Goal: Task Accomplishment & Management: Manage account settings

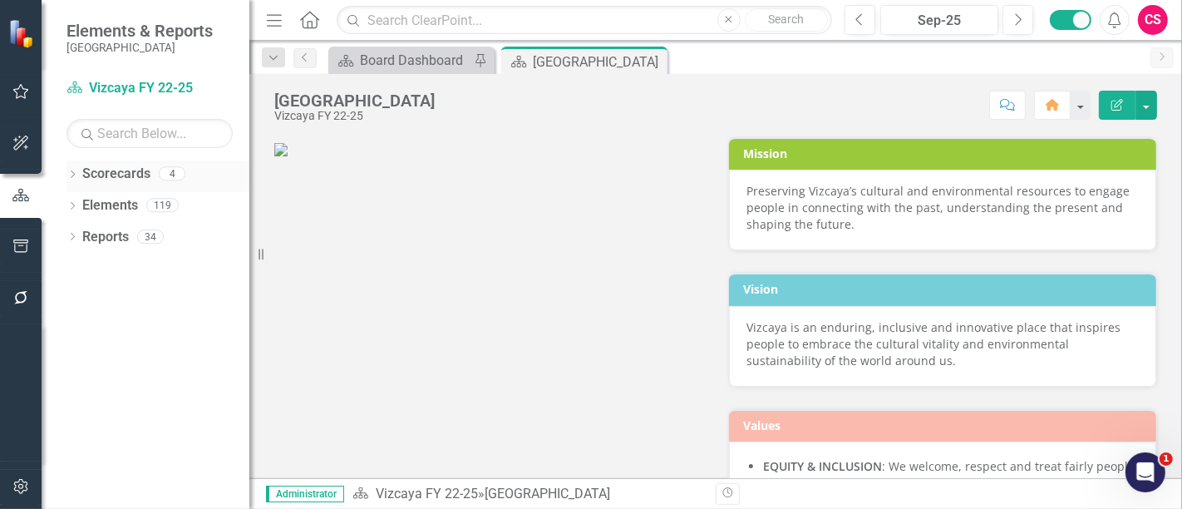
click at [71, 173] on icon "Dropdown" at bounding box center [72, 175] width 12 height 9
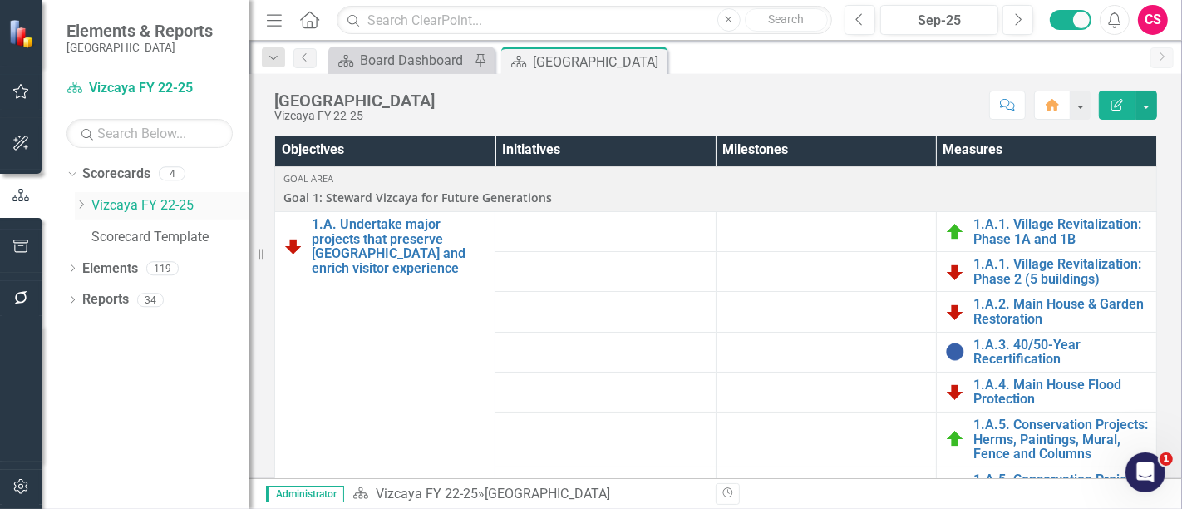
click at [79, 202] on icon "Dropdown" at bounding box center [81, 204] width 12 height 10
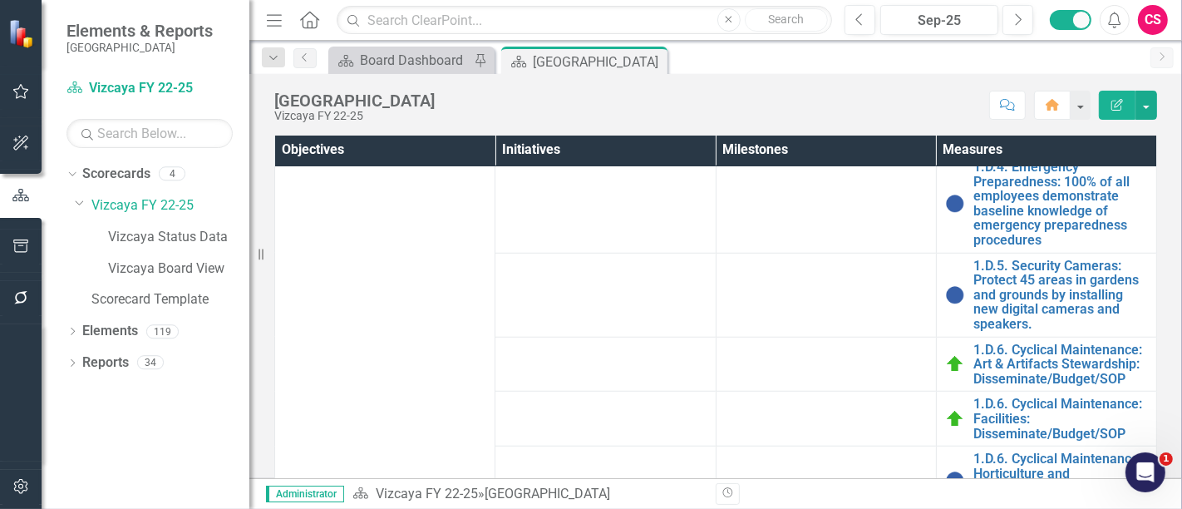
scroll to position [705, 0]
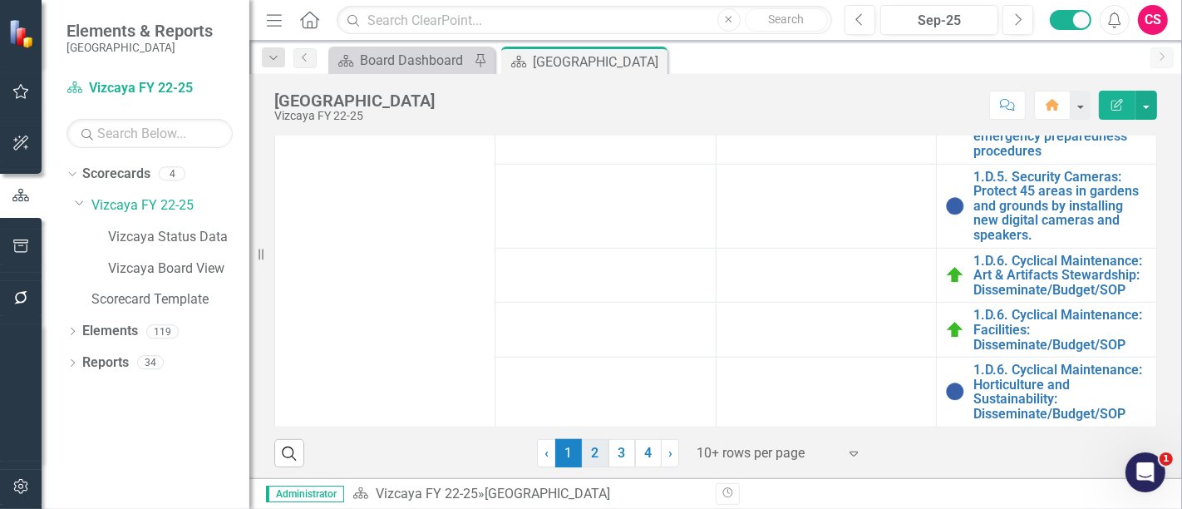
click at [592, 442] on link "2" at bounding box center [595, 453] width 27 height 28
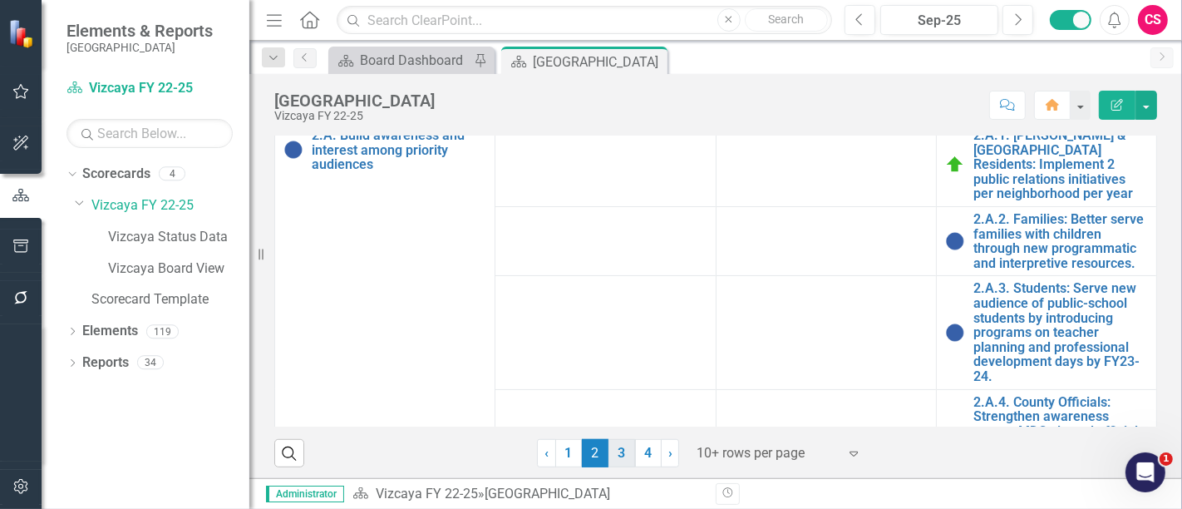
click at [710, 442] on div at bounding box center [766, 453] width 141 height 22
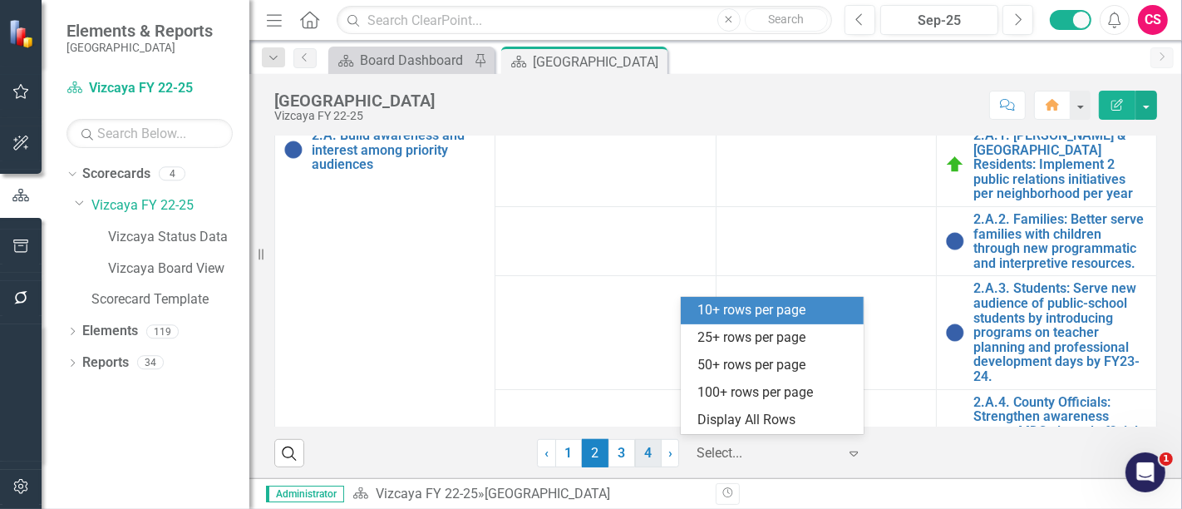
click at [635, 441] on link "4" at bounding box center [648, 453] width 27 height 28
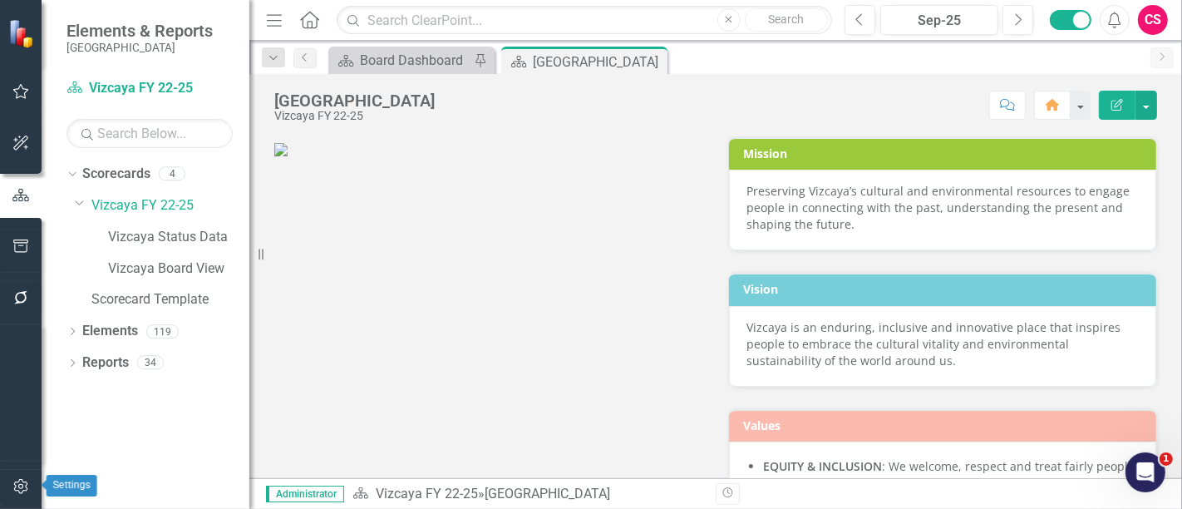
click at [28, 486] on icon "button" at bounding box center [20, 485] width 17 height 13
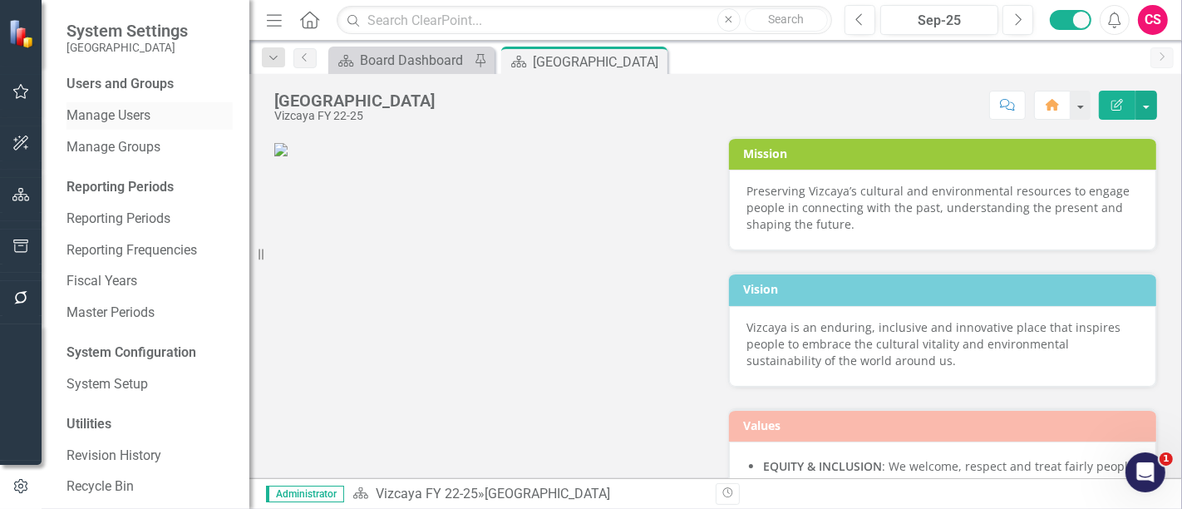
click at [131, 120] on link "Manage Users" at bounding box center [149, 115] width 166 height 19
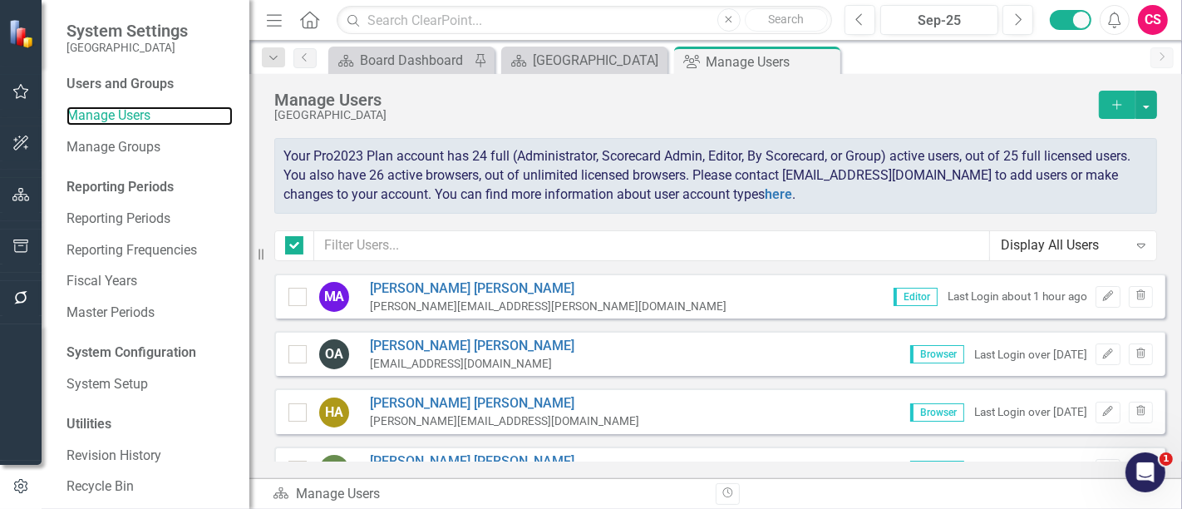
checkbox input "false"
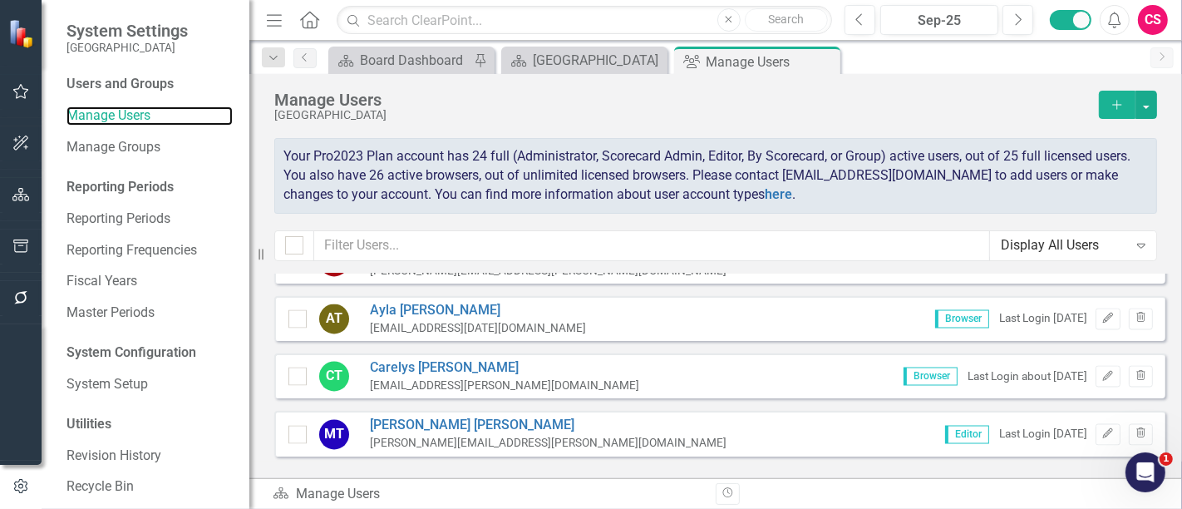
scroll to position [2935, 0]
